Goal: Task Accomplishment & Management: Manage account settings

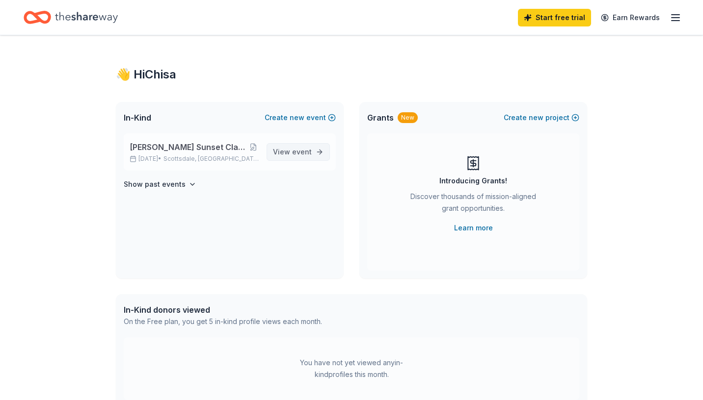
click at [286, 155] on span "View event" at bounding box center [292, 152] width 39 height 12
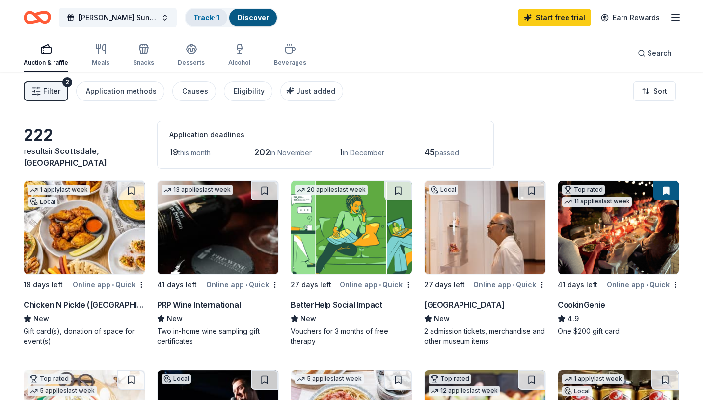
click at [201, 18] on link "Track · 1" at bounding box center [206, 17] width 26 height 8
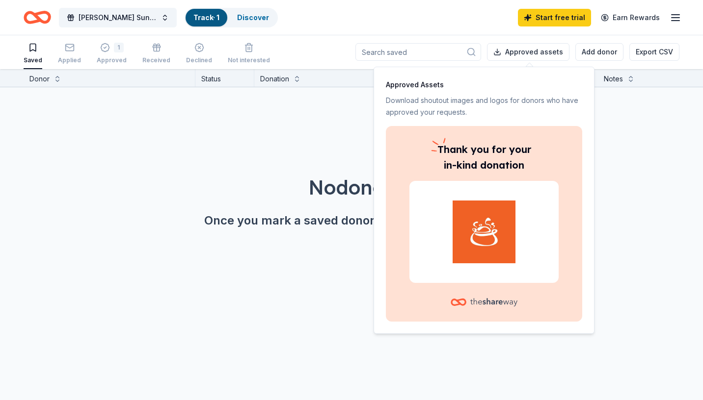
click at [615, 123] on div "No donors found. Once you mark a saved donor as "saved" they'll show up here." at bounding box center [384, 173] width 703 height 173
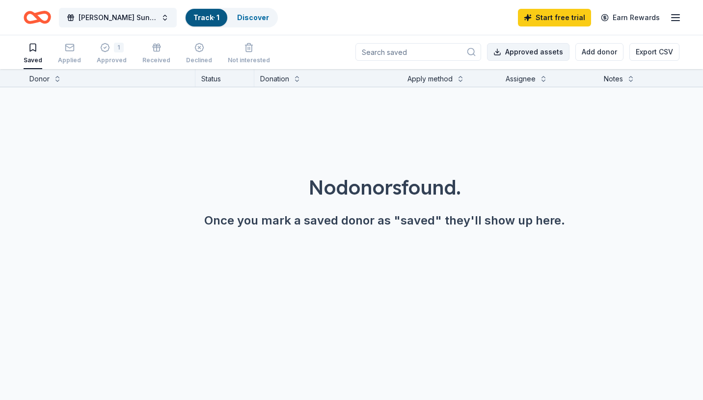
click at [534, 52] on button "Approved assets" at bounding box center [528, 52] width 82 height 18
click at [636, 131] on div "No donors found. Once you mark a saved donor as "saved" they'll show up here." at bounding box center [384, 173] width 703 height 173
click at [100, 50] on icon "button" at bounding box center [105, 48] width 10 height 10
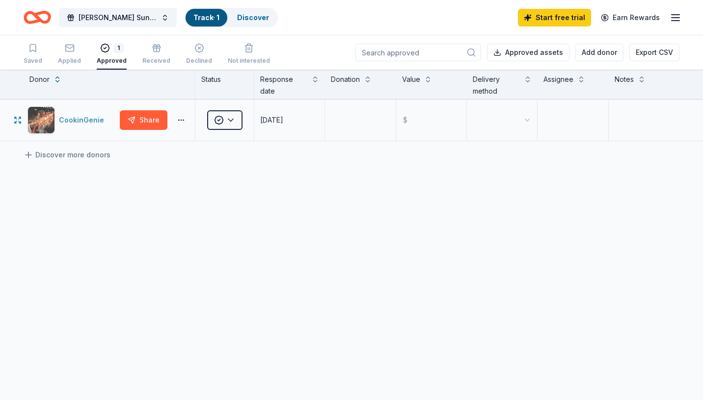
click at [87, 123] on div "CookinGenie" at bounding box center [83, 120] width 49 height 12
click at [233, 120] on html "Tommy Bahama Sunset Classic Charity Golf Tournament Track · 1 Discover Start fr…" at bounding box center [351, 200] width 703 height 400
click at [233, 119] on html "Tommy Bahama Sunset Classic Charity Golf Tournament Track · 1 Discover Start fr…" at bounding box center [351, 200] width 703 height 400
click at [132, 120] on button "Share" at bounding box center [144, 120] width 48 height 20
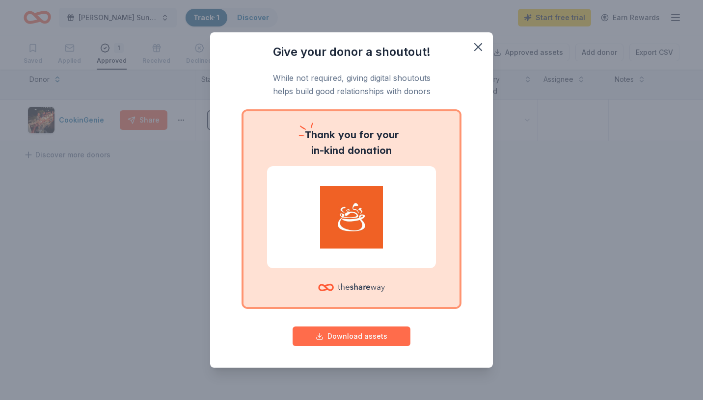
click at [358, 337] on button "Download assets" at bounding box center [352, 337] width 118 height 20
click at [651, 170] on div "Give your donor a shoutout! While not required, giving digital shoutouts helps …" at bounding box center [351, 200] width 703 height 400
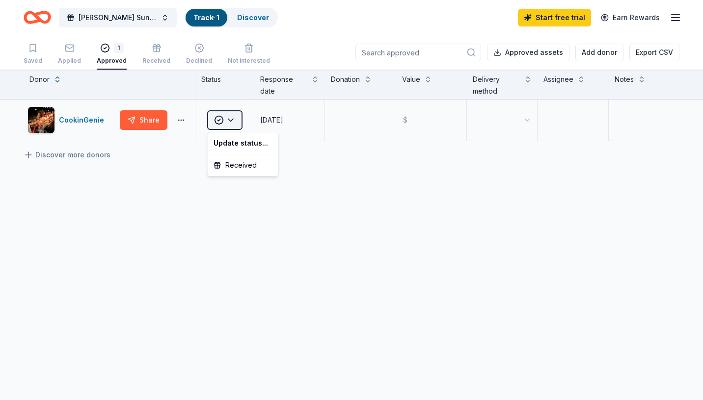
click at [229, 122] on html "Tommy Bahama Sunset Classic Charity Golf Tournament Track · 1 Discover Start fr…" at bounding box center [351, 200] width 703 height 400
click at [236, 164] on div "Received" at bounding box center [243, 166] width 67 height 18
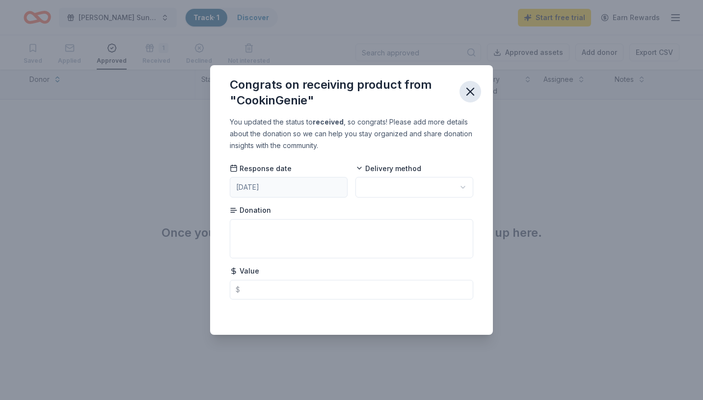
click at [475, 97] on icon "button" at bounding box center [470, 92] width 14 height 14
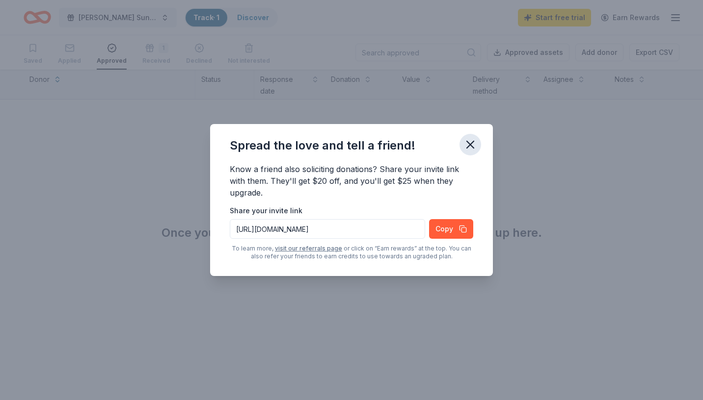
click at [471, 143] on icon "button" at bounding box center [470, 144] width 7 height 7
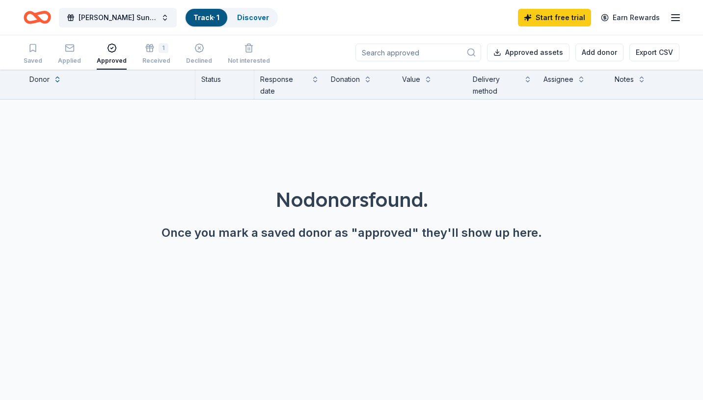
click at [109, 49] on icon "button" at bounding box center [112, 48] width 10 height 10
click at [145, 53] on icon "button" at bounding box center [150, 48] width 10 height 10
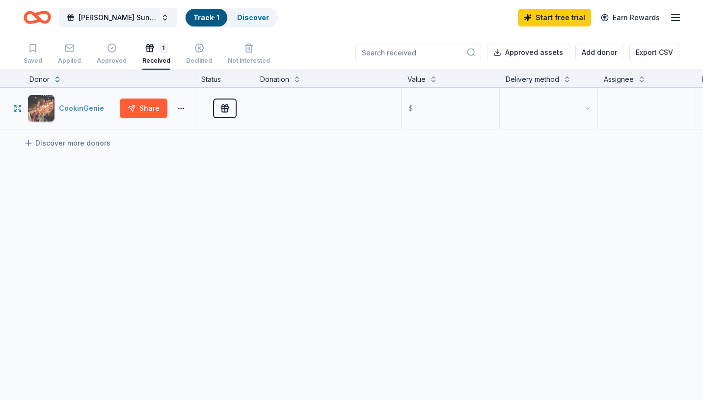
click at [70, 107] on div "CookinGenie" at bounding box center [83, 109] width 49 height 12
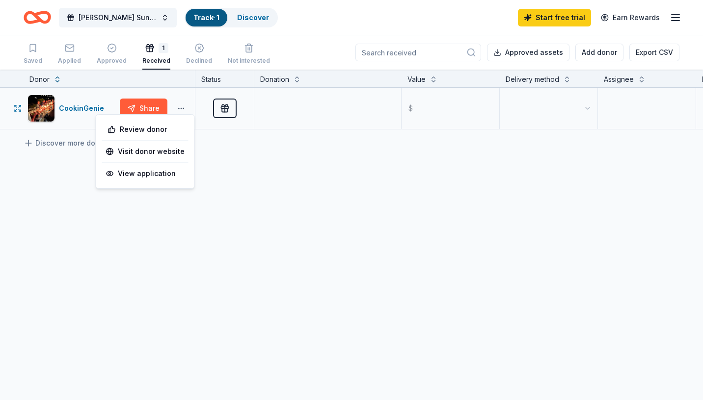
click at [183, 108] on button "button" at bounding box center [181, 109] width 20 height 8
click at [144, 175] on div "View application" at bounding box center [145, 174] width 86 height 18
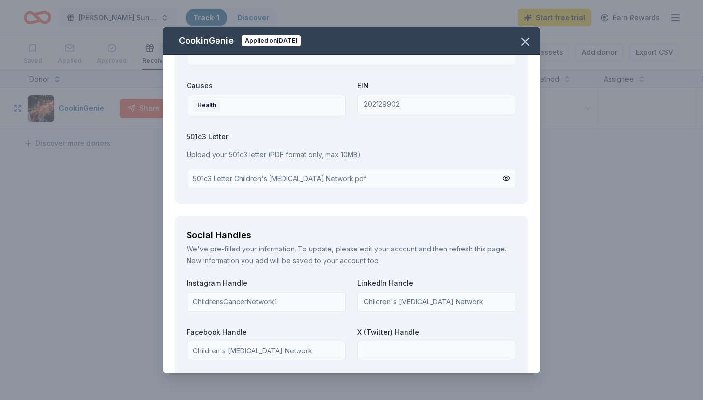
scroll to position [1131, 0]
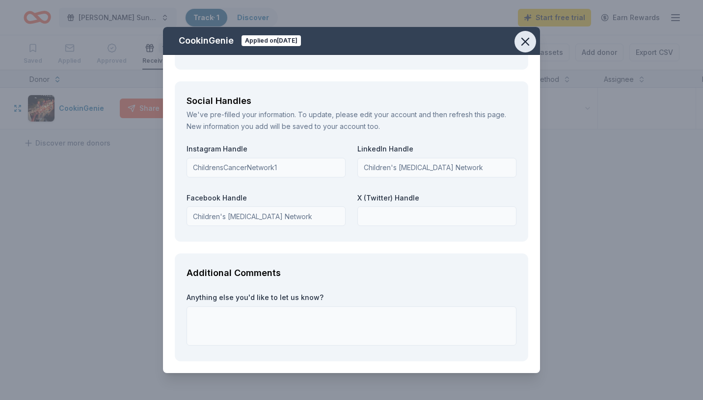
click at [521, 40] on icon "button" at bounding box center [525, 42] width 14 height 14
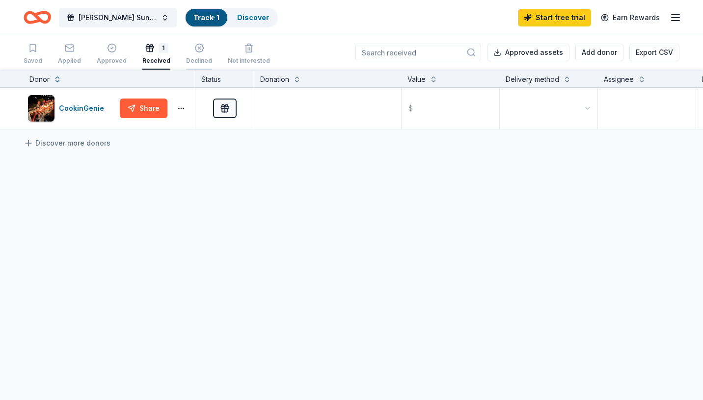
click at [196, 55] on div "Declined" at bounding box center [199, 54] width 26 height 22
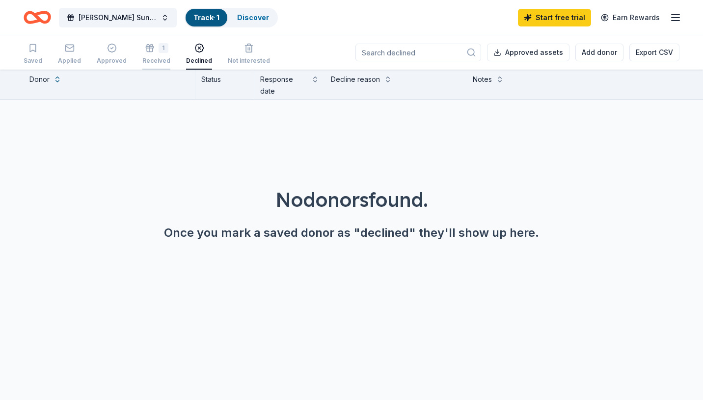
click at [160, 55] on div "1 Received" at bounding box center [156, 54] width 28 height 22
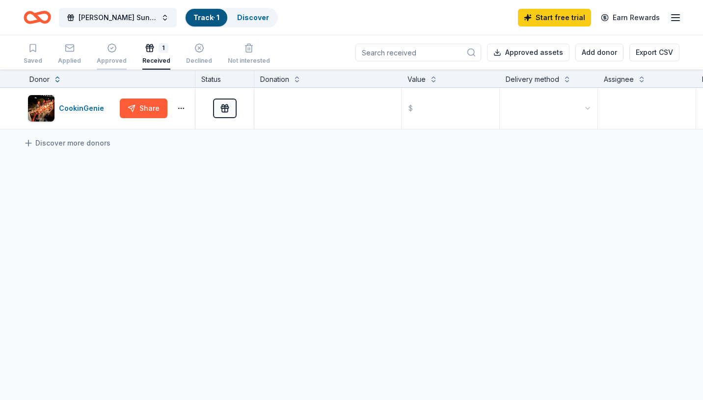
click at [107, 59] on div "Approved" at bounding box center [112, 61] width 30 height 8
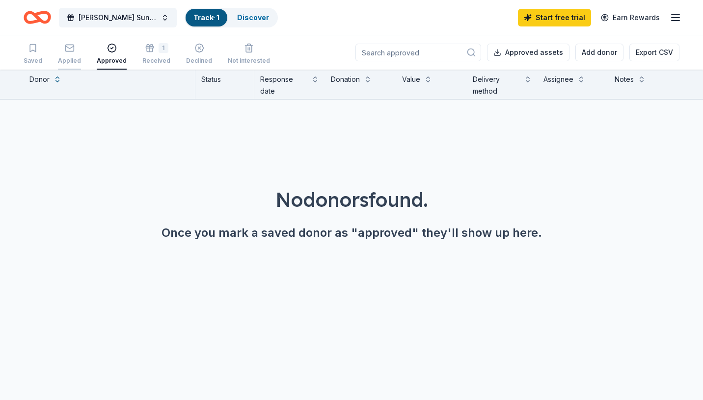
click at [73, 57] on div "Applied" at bounding box center [69, 61] width 23 height 8
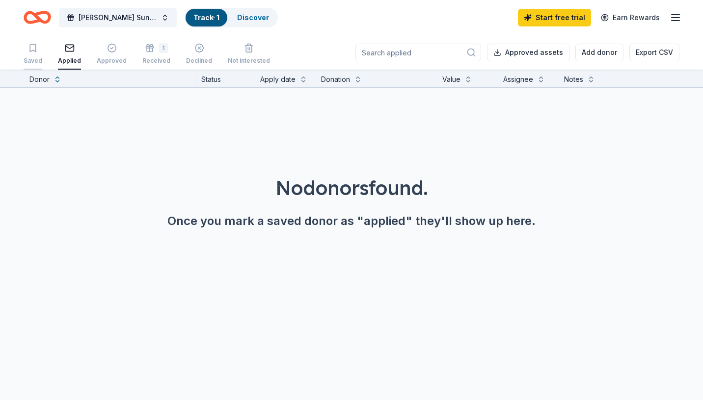
click at [35, 59] on div "Saved" at bounding box center [33, 61] width 19 height 8
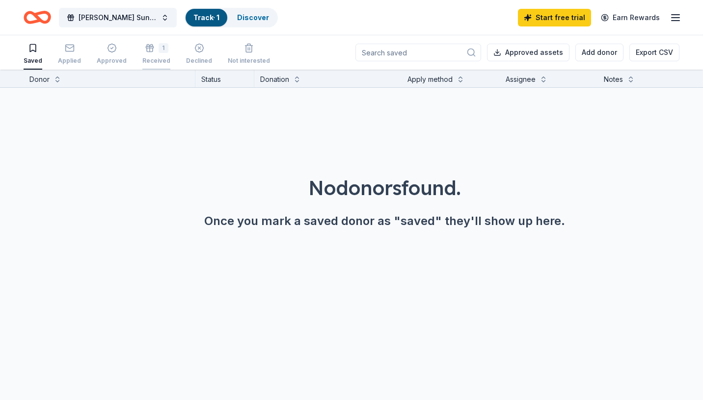
click at [143, 57] on div "Received" at bounding box center [156, 61] width 28 height 8
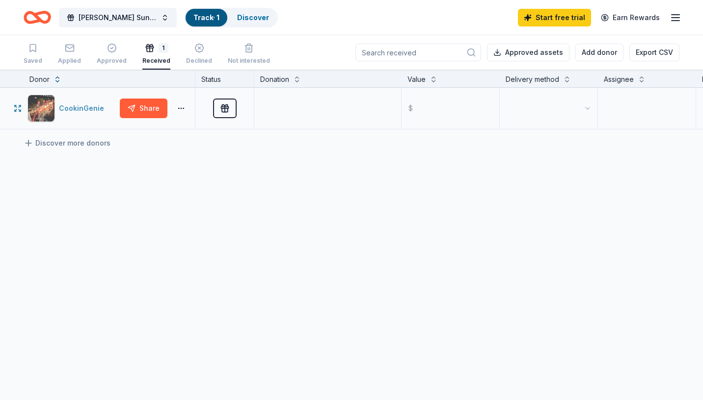
click at [42, 106] on img "button" at bounding box center [41, 108] width 27 height 27
click at [124, 17] on span "[PERSON_NAME] Sunset Classic Charity Golf Tournament" at bounding box center [118, 18] width 79 height 12
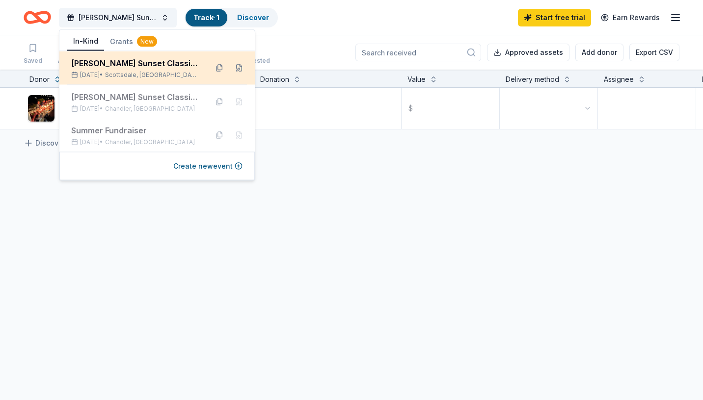
click at [107, 63] on div "[PERSON_NAME] Sunset Classic Charity Golf Tournament" at bounding box center [135, 63] width 129 height 12
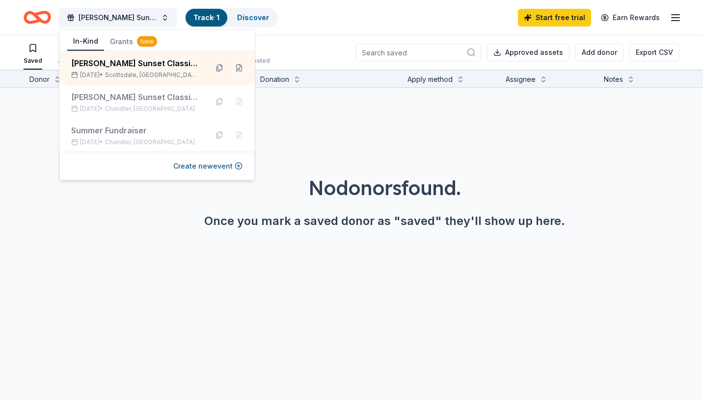
click at [285, 111] on div "No donors found. Once you mark a saved donor as "saved" they'll show up here." at bounding box center [384, 174] width 703 height 173
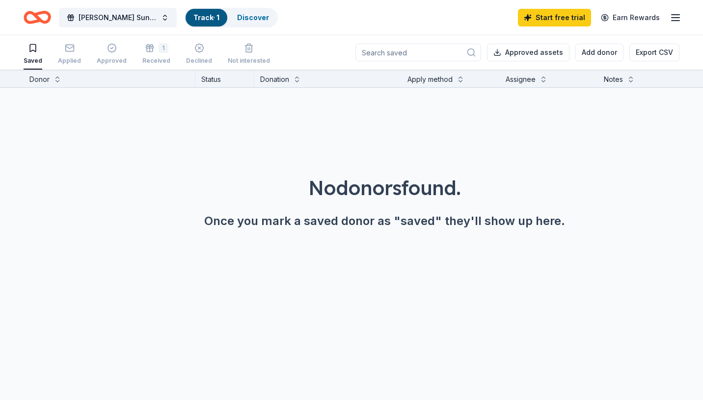
click at [37, 14] on icon "Home" at bounding box center [41, 17] width 15 height 10
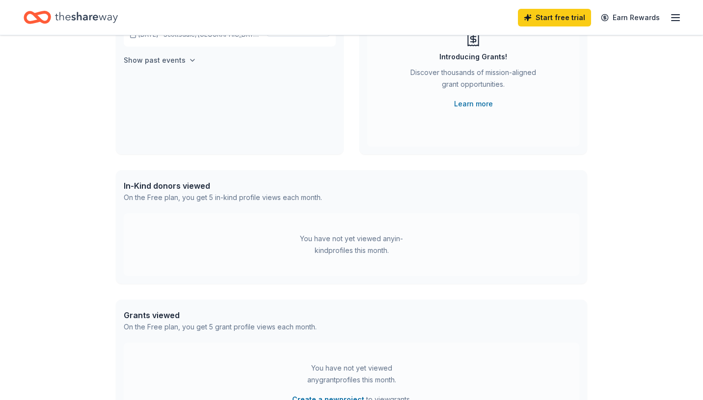
scroll to position [61, 0]
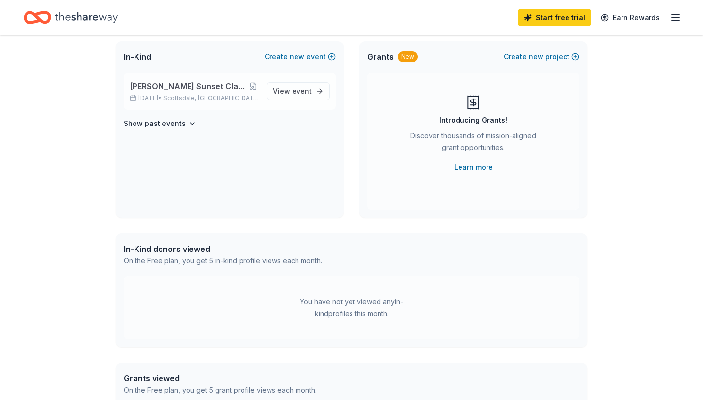
click at [193, 87] on span "[PERSON_NAME] Sunset Classic Charity Golf Tournament" at bounding box center [189, 86] width 119 height 12
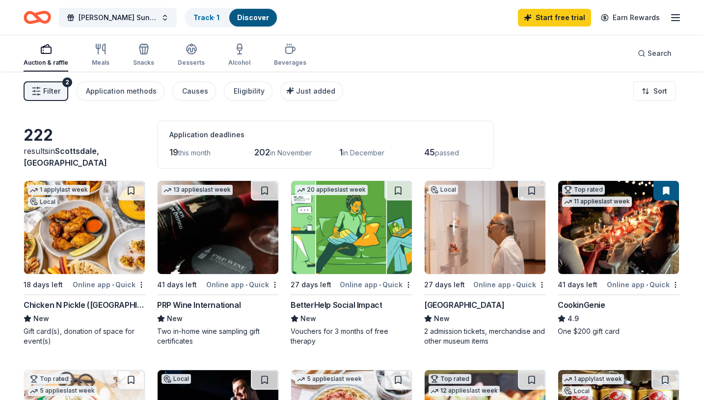
click at [583, 221] on img at bounding box center [618, 227] width 121 height 93
click at [372, 249] on img at bounding box center [351, 227] width 121 height 93
